Goal: Information Seeking & Learning: Find specific fact

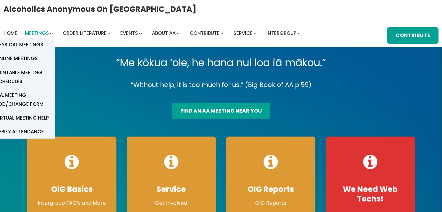
click at [43, 35] on span "Meetings" at bounding box center [37, 33] width 24 height 7
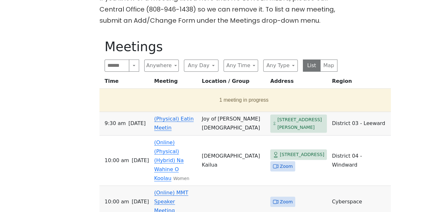
scroll to position [288, 0]
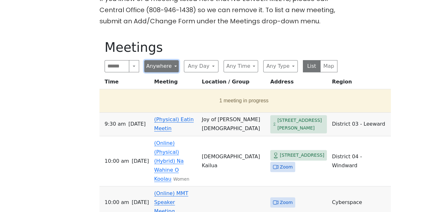
click at [175, 72] on button "Anywhere" at bounding box center [161, 66] width 35 height 12
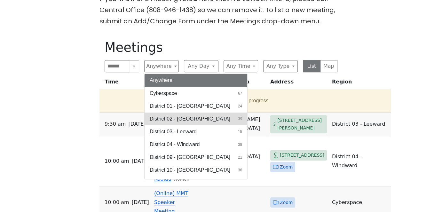
click at [169, 123] on span "District 02 - [GEOGRAPHIC_DATA]" at bounding box center [190, 119] width 81 height 8
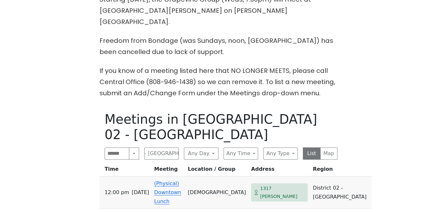
scroll to position [245, 0]
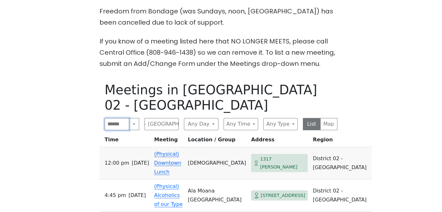
click at [115, 118] on input "Search" at bounding box center [116, 124] width 25 height 12
click at [120, 118] on input "Search" at bounding box center [116, 124] width 25 height 12
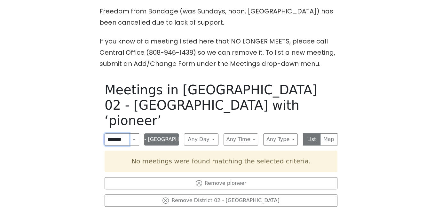
type input "*******"
click at [164, 133] on button "District 02 - [GEOGRAPHIC_DATA]" at bounding box center [161, 139] width 35 height 12
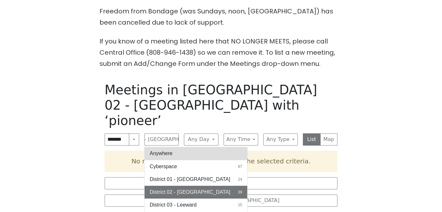
click at [174, 147] on button "Anywhere" at bounding box center [195, 153] width 103 height 13
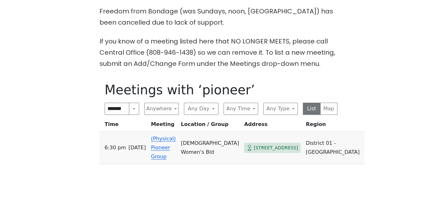
click at [163, 158] on td "(Physical) Pioneer Group" at bounding box center [163, 148] width 30 height 32
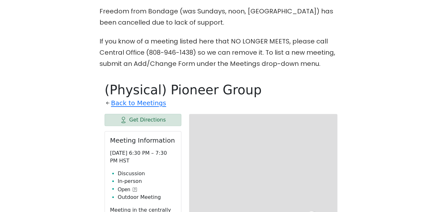
scroll to position [326, 0]
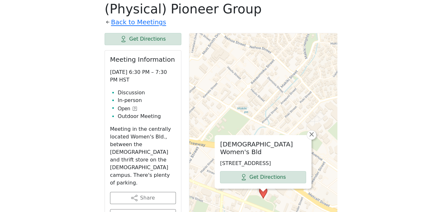
click at [59, 76] on div "The Pioneer Group (Tues, 6:30, inside the Women’s Bld. at [DEMOGRAPHIC_DATA]) i…" at bounding box center [221, 182] width 398 height 657
